Goal: Information Seeking & Learning: Check status

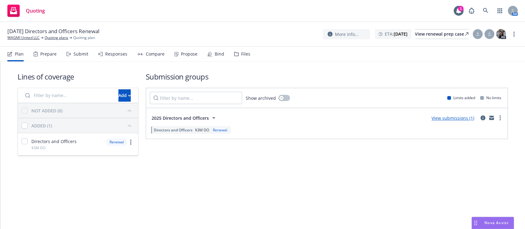
click at [74, 58] on div "Submit" at bounding box center [77, 54] width 22 height 15
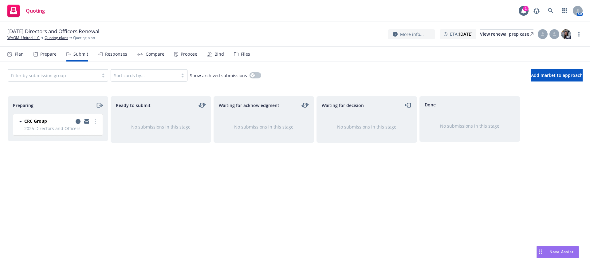
drag, startPoint x: 511, startPoint y: 0, endPoint x: 252, endPoint y: 150, distance: 298.8
click at [251, 186] on div "Waiting for acknowledgment No submissions in this stage" at bounding box center [264, 170] width 100 height 149
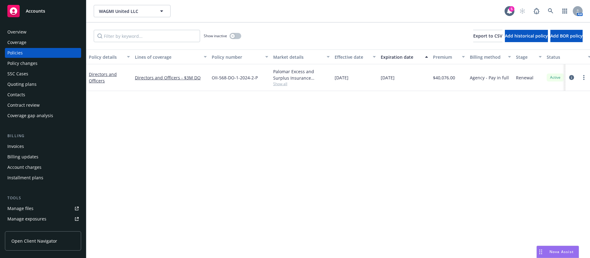
click at [289, 81] on span "Show all" at bounding box center [301, 83] width 57 height 5
click at [228, 150] on span "CRC Group" at bounding box center [267, 150] width 113 height 6
copy span "CRC Group"
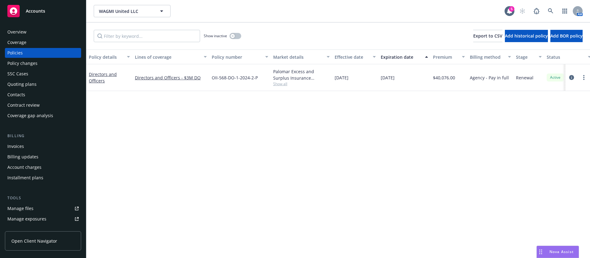
click at [235, 80] on span "OII-568-DO-1-2024-2-P" at bounding box center [235, 77] width 46 height 6
copy span "OII-568-DO-1-2024-2-P"
click at [549, 10] on icon at bounding box center [551, 11] width 6 height 6
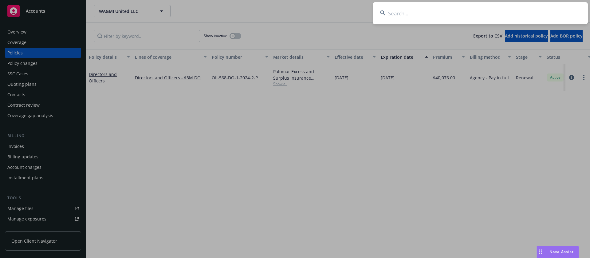
type input "u"
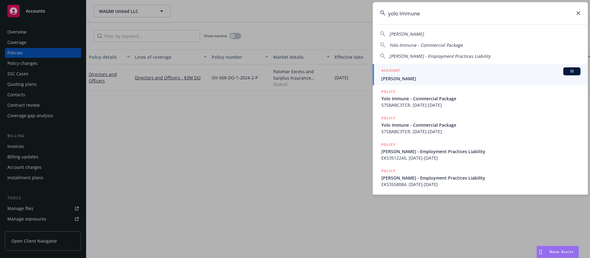
type input "yolo Immune"
click at [519, 76] on span "Yolo Immune" at bounding box center [480, 78] width 199 height 6
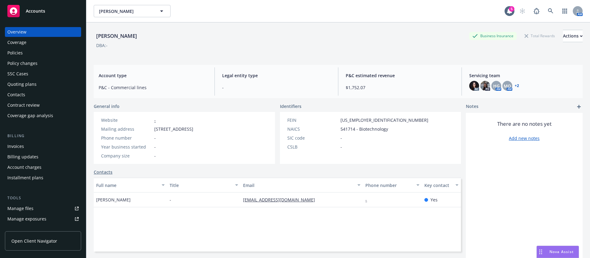
click at [24, 51] on div "Policies" at bounding box center [42, 53] width 71 height 10
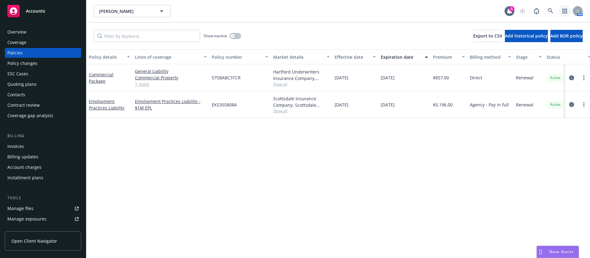
click at [560, 10] on link "button" at bounding box center [565, 11] width 12 height 12
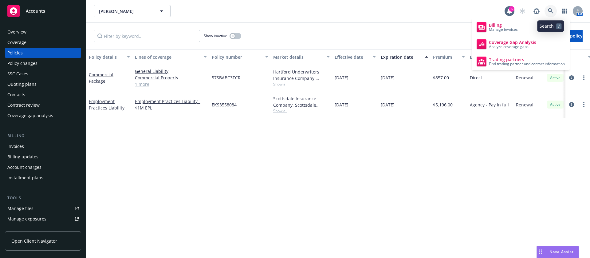
click at [548, 10] on icon at bounding box center [550, 10] width 5 height 5
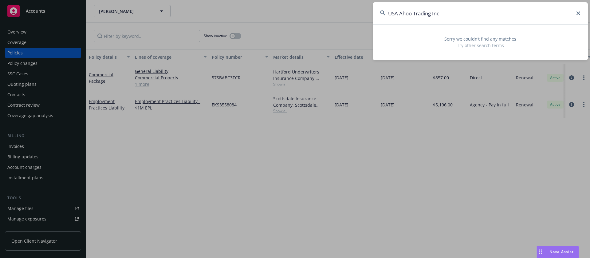
drag, startPoint x: 402, startPoint y: 12, endPoint x: 366, endPoint y: 11, distance: 35.6
click at [366, 11] on div "USA Ahoo Trading Inc Sorry we couldn’t find any matches Try other search terms" at bounding box center [295, 129] width 590 height 258
type input "Ahoo Trading Inc"
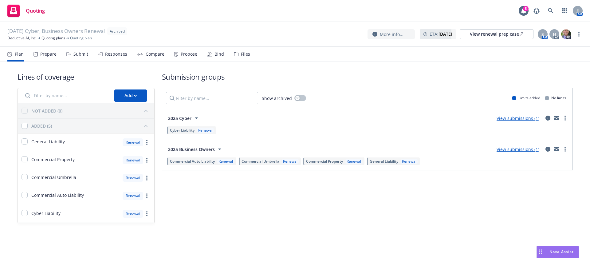
click at [185, 57] on div "Propose" at bounding box center [189, 54] width 17 height 5
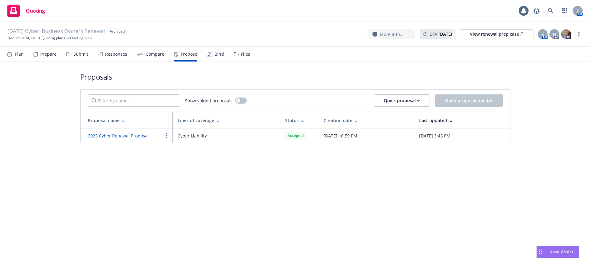
click at [141, 137] on link "2025 Cyber Renewal Proposal" at bounding box center [121, 136] width 66 height 6
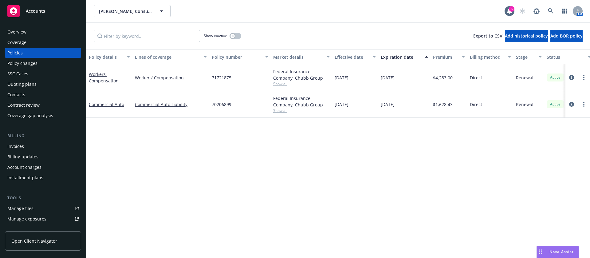
click at [282, 110] on span "Show all" at bounding box center [301, 110] width 57 height 5
click at [277, 84] on span "Show all" at bounding box center [301, 83] width 57 height 5
click at [24, 33] on div "Overview" at bounding box center [16, 32] width 19 height 10
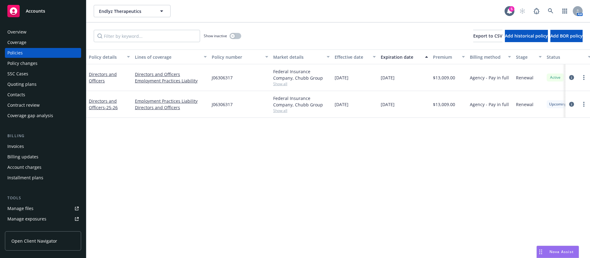
click at [279, 112] on span "Show all" at bounding box center [301, 110] width 57 height 5
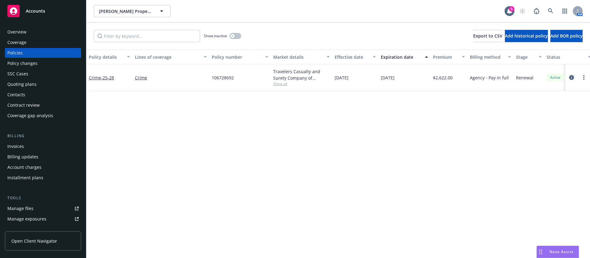
click at [278, 83] on span "Show all" at bounding box center [301, 83] width 57 height 5
click at [35, 36] on div "Overview" at bounding box center [42, 32] width 71 height 10
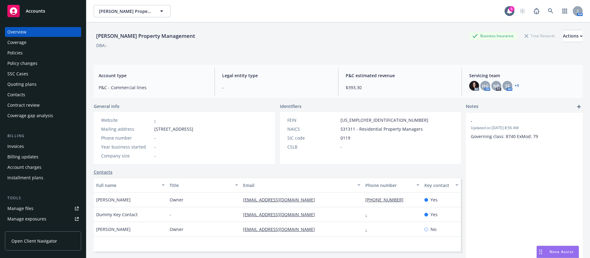
click at [30, 53] on div "Policies" at bounding box center [42, 53] width 71 height 10
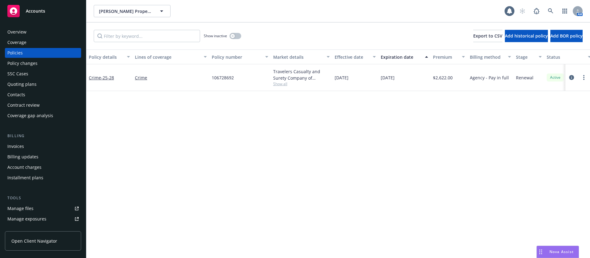
click at [284, 85] on span "Show all" at bounding box center [301, 83] width 57 height 5
click at [37, 31] on div "Overview" at bounding box center [42, 32] width 71 height 10
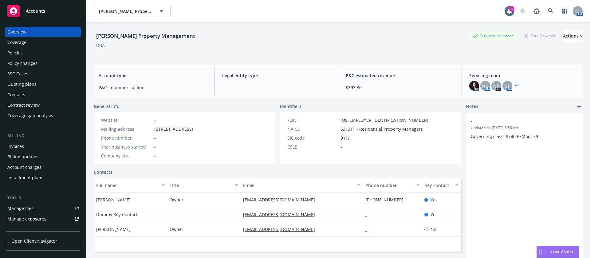
click at [34, 50] on div "Policies" at bounding box center [42, 53] width 71 height 10
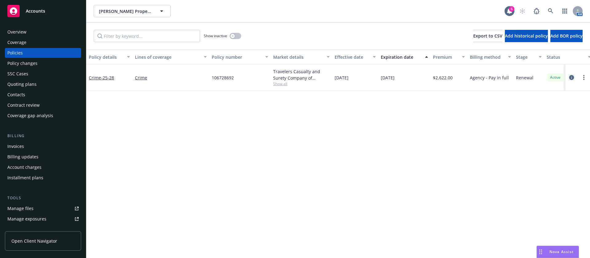
click at [573, 77] on icon "circleInformation" at bounding box center [571, 77] width 5 height 5
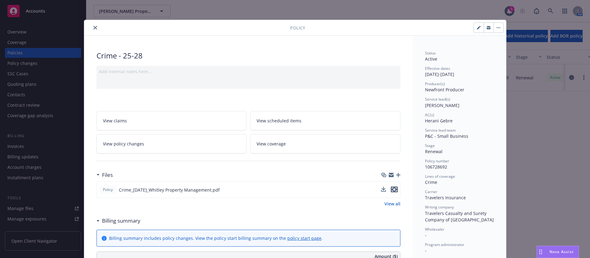
click at [392, 191] on icon "preview file" at bounding box center [395, 189] width 6 height 4
click at [93, 27] on icon "close" at bounding box center [95, 28] width 4 height 4
